Goal: Information Seeking & Learning: Learn about a topic

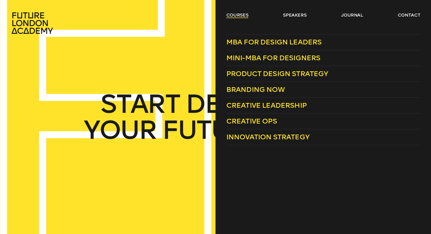
click at [240, 15] on link "courses" at bounding box center [237, 15] width 22 height 6
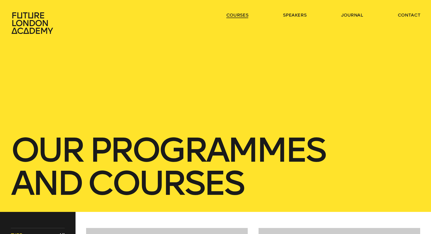
click at [240, 15] on link "courses" at bounding box center [237, 15] width 22 height 6
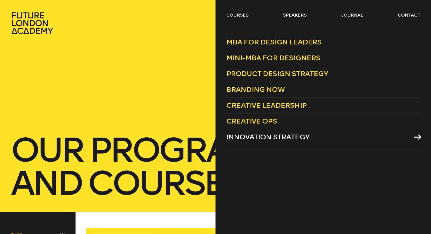
click at [256, 136] on span "Innovation Strategy" at bounding box center [267, 137] width 83 height 8
click at [230, 11] on header "courses speakers journal contact" at bounding box center [215, 17] width 431 height 34
click at [232, 15] on link "courses" at bounding box center [237, 15] width 22 height 6
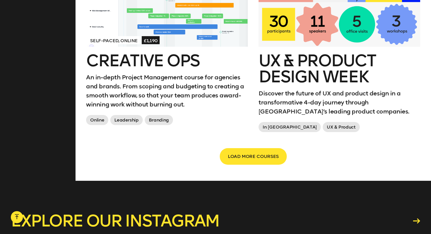
scroll to position [883, 0]
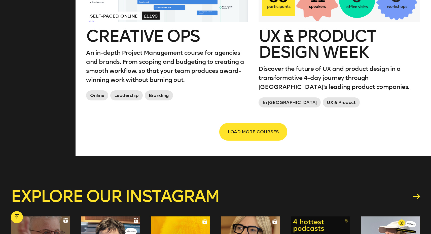
click at [241, 134] on span "LOAD MORE COURSES" at bounding box center [253, 132] width 51 height 10
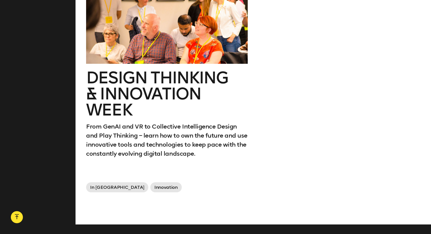
scroll to position [1245, 0]
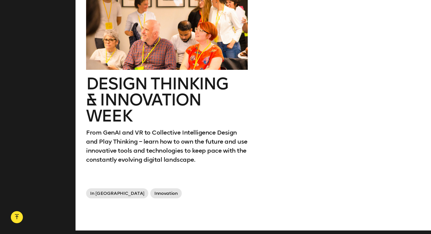
click at [168, 56] on div at bounding box center [167, 29] width 162 height 81
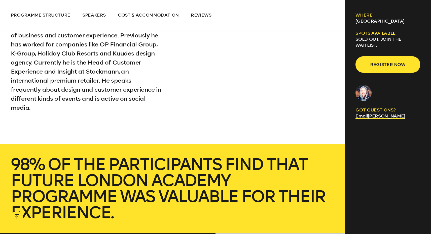
scroll to position [2003, 0]
